Goal: Transaction & Acquisition: Purchase product/service

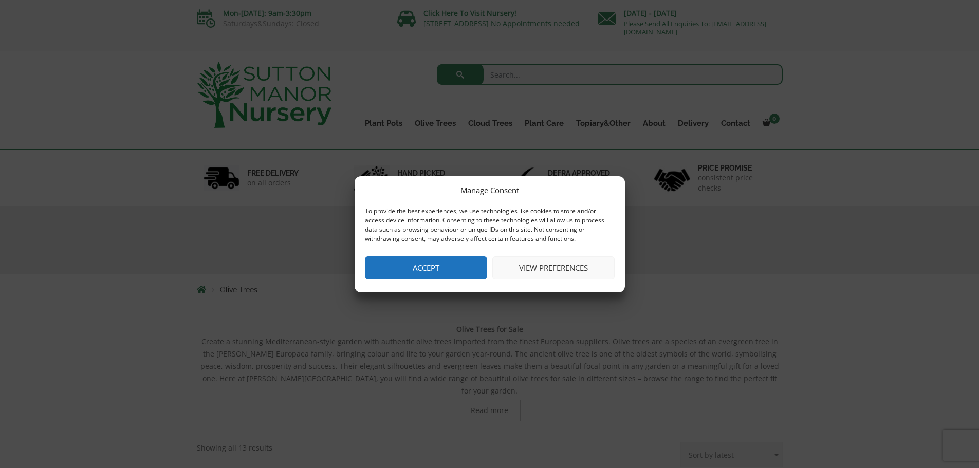
click at [450, 261] on button "Accept" at bounding box center [426, 268] width 122 height 23
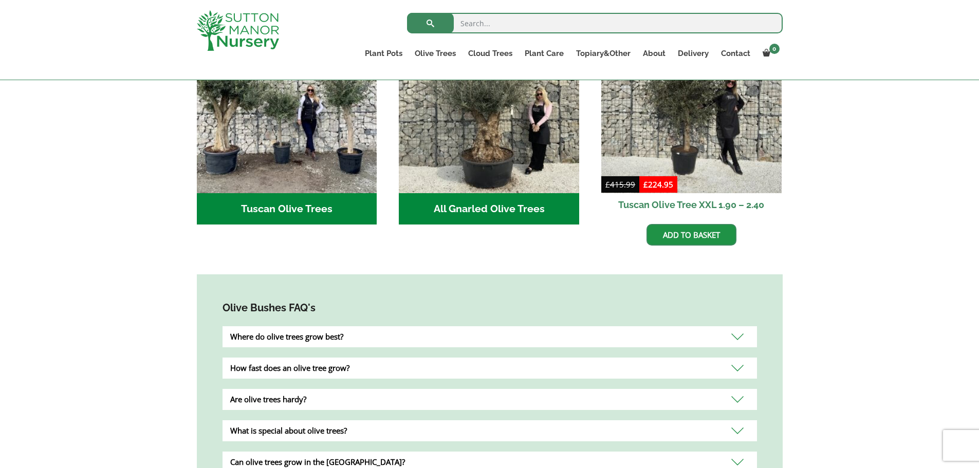
scroll to position [308, 0]
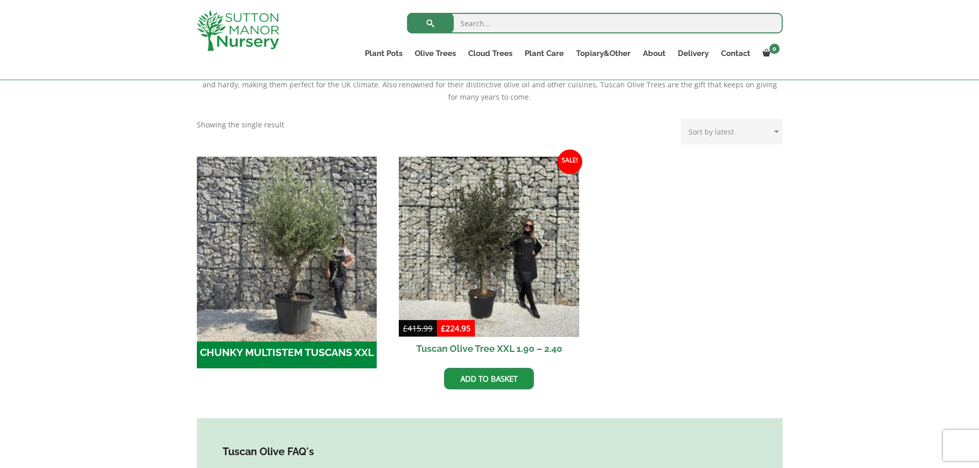
click at [326, 276] on img "Visit product category CHUNKY MULTISTEM TUSCANS XXL" at bounding box center [286, 246] width 189 height 189
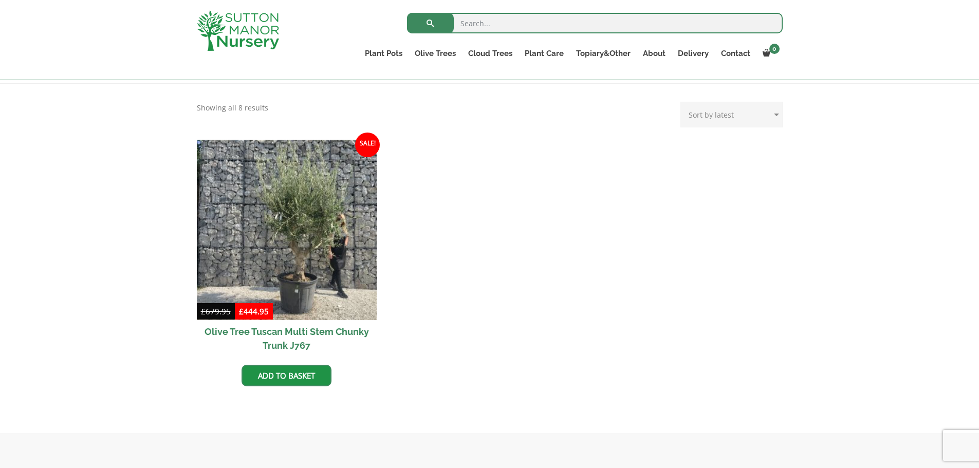
scroll to position [103, 0]
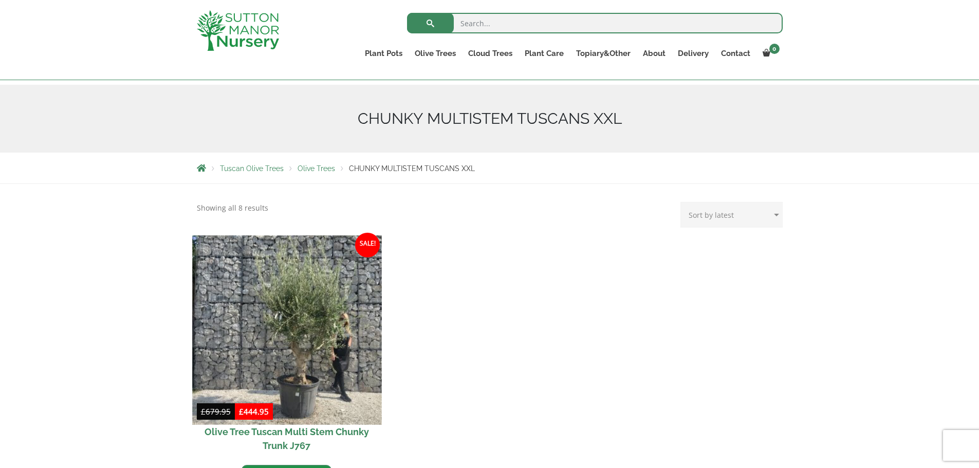
click at [242, 334] on img at bounding box center [286, 329] width 189 height 189
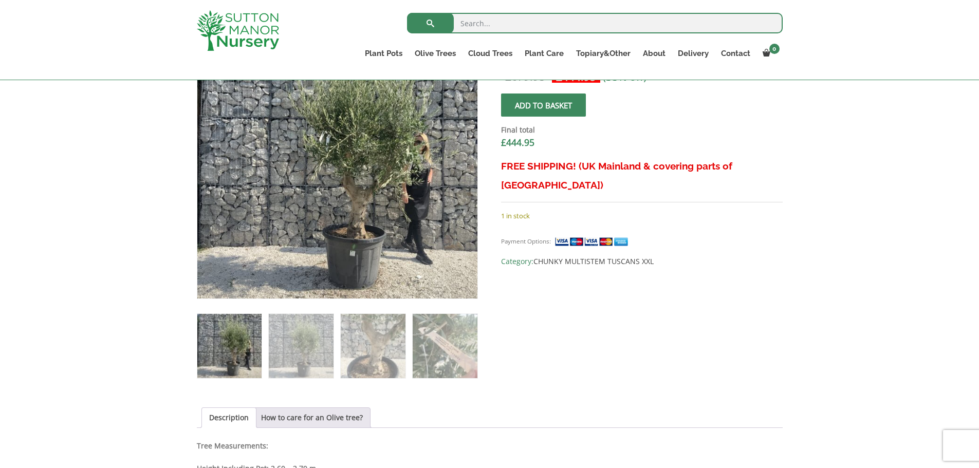
scroll to position [308, 0]
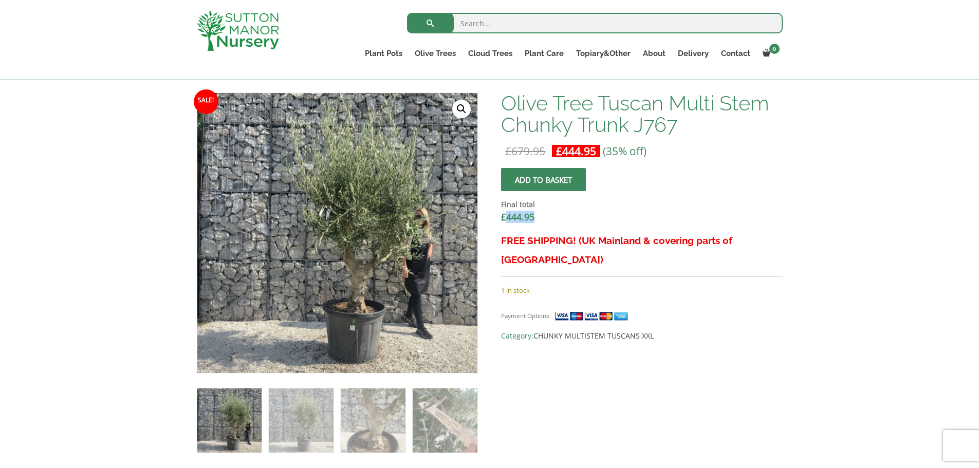
drag, startPoint x: 506, startPoint y: 219, endPoint x: 534, endPoint y: 219, distance: 27.2
click at [534, 219] on bdi "£ 444.95" at bounding box center [517, 217] width 33 height 12
drag, startPoint x: 558, startPoint y: 150, endPoint x: 608, endPoint y: 152, distance: 50.4
click at [608, 152] on p "£ 679.95 Original price was: £679.95. £ 444.95 Current price is: £444.95. (35% …" at bounding box center [641, 151] width 281 height 12
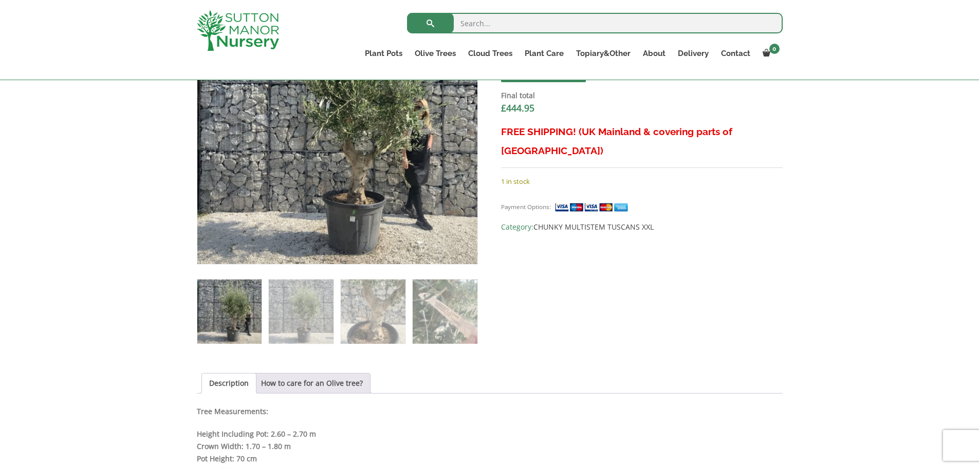
scroll to position [360, 0]
